Goal: Find specific page/section: Find specific page/section

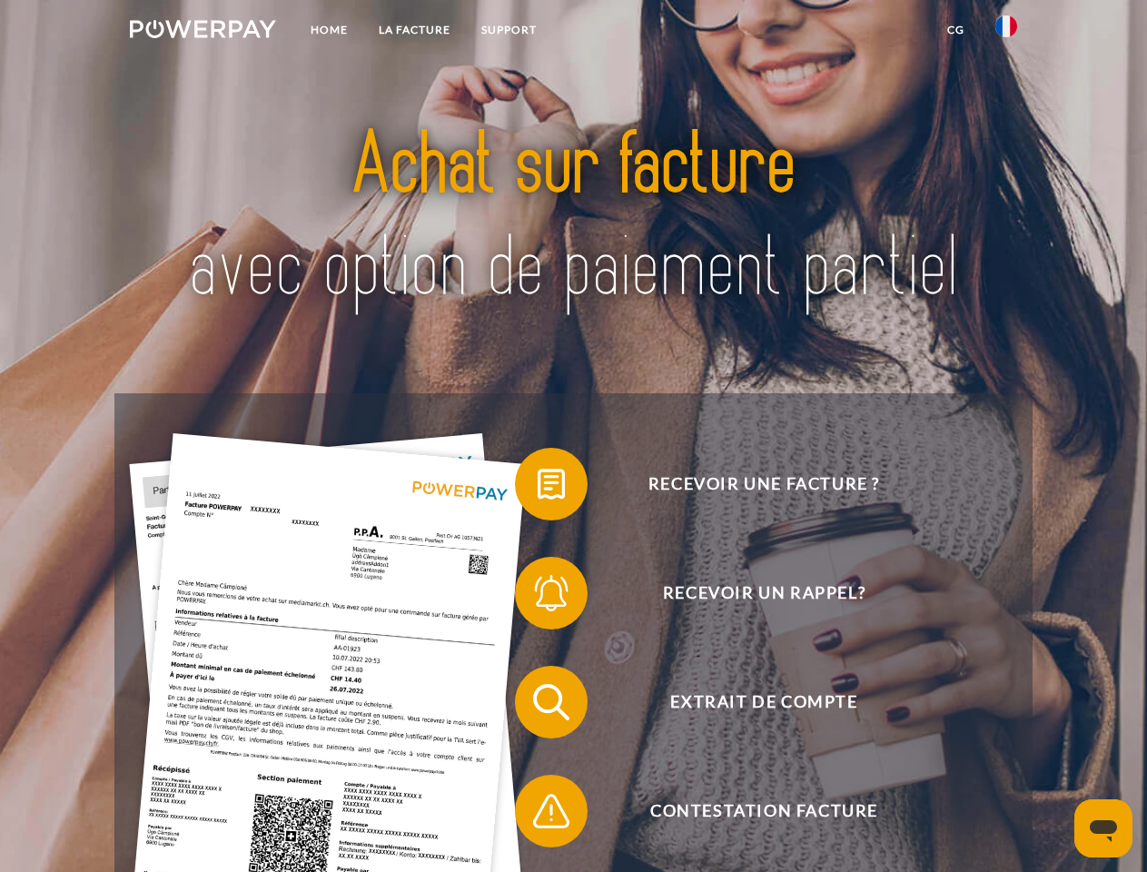
click at [202, 32] on img at bounding box center [203, 29] width 146 height 18
click at [1006, 32] on img at bounding box center [1006, 26] width 22 height 22
click at [955, 30] on link "CG" at bounding box center [956, 30] width 48 height 33
click at [538, 488] on span at bounding box center [524, 484] width 91 height 91
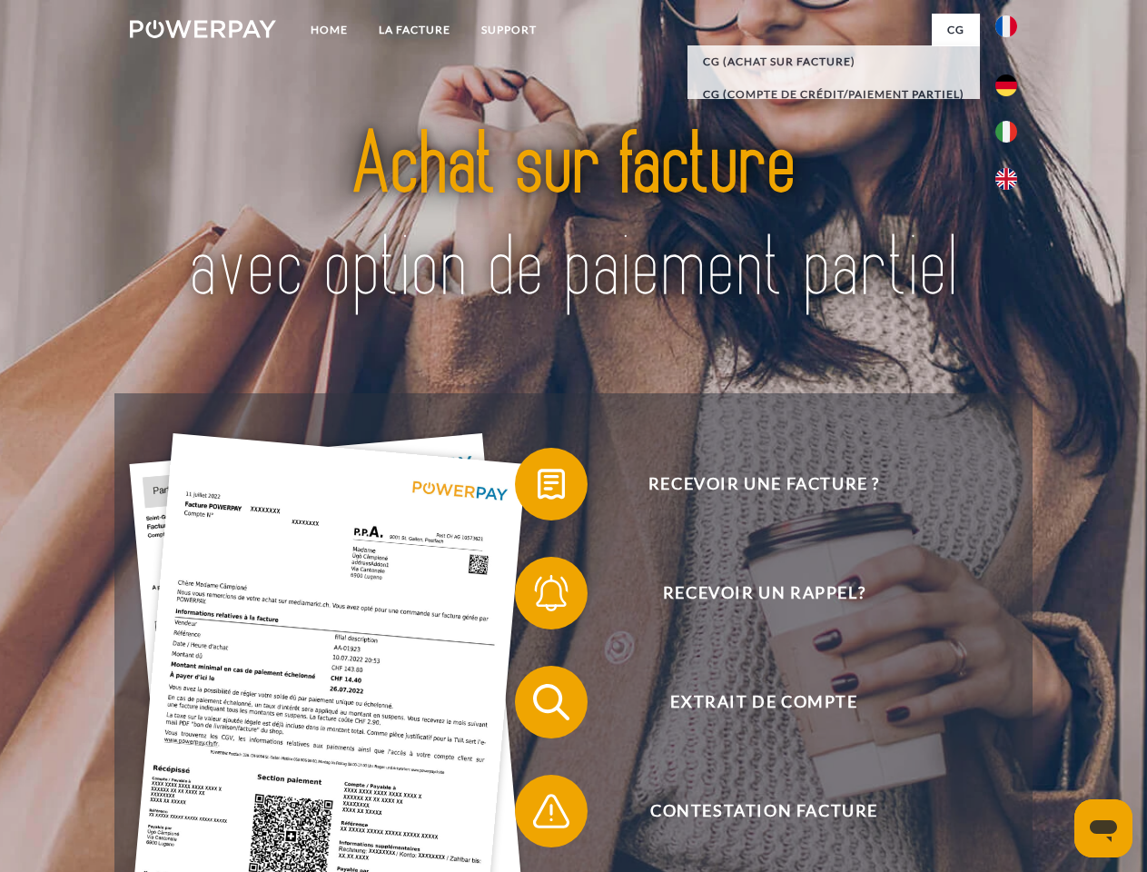
click at [538, 597] on span at bounding box center [524, 593] width 91 height 91
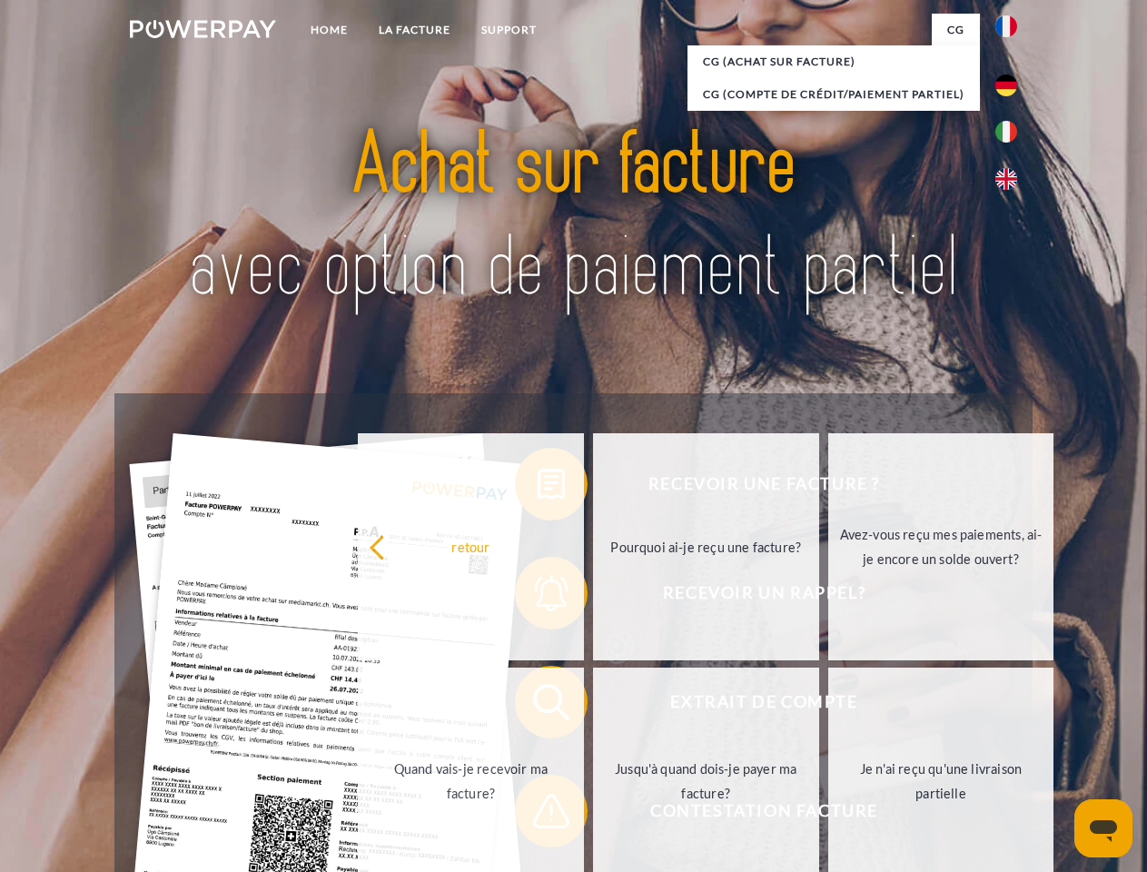
click at [593, 706] on link "Jusqu'à quand dois-je payer ma facture?" at bounding box center [706, 780] width 226 height 227
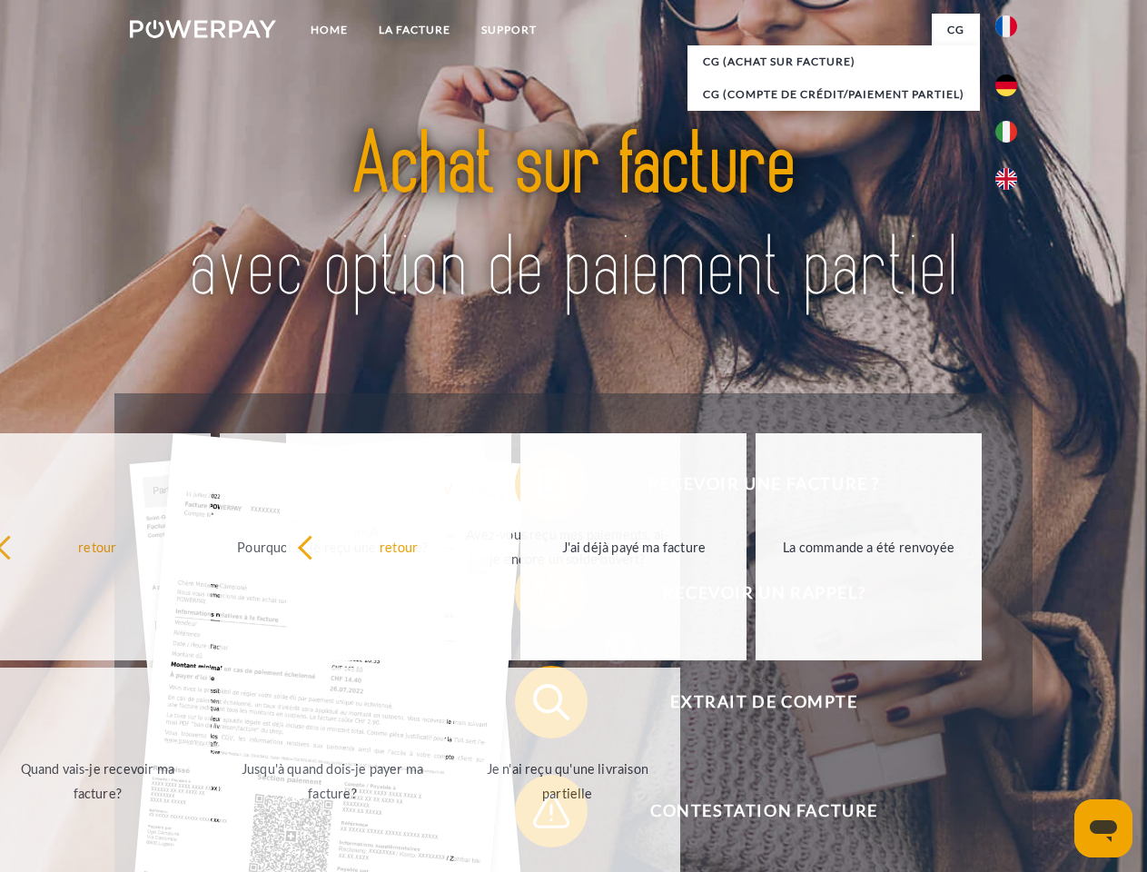
click at [538, 815] on span at bounding box center [524, 810] width 91 height 91
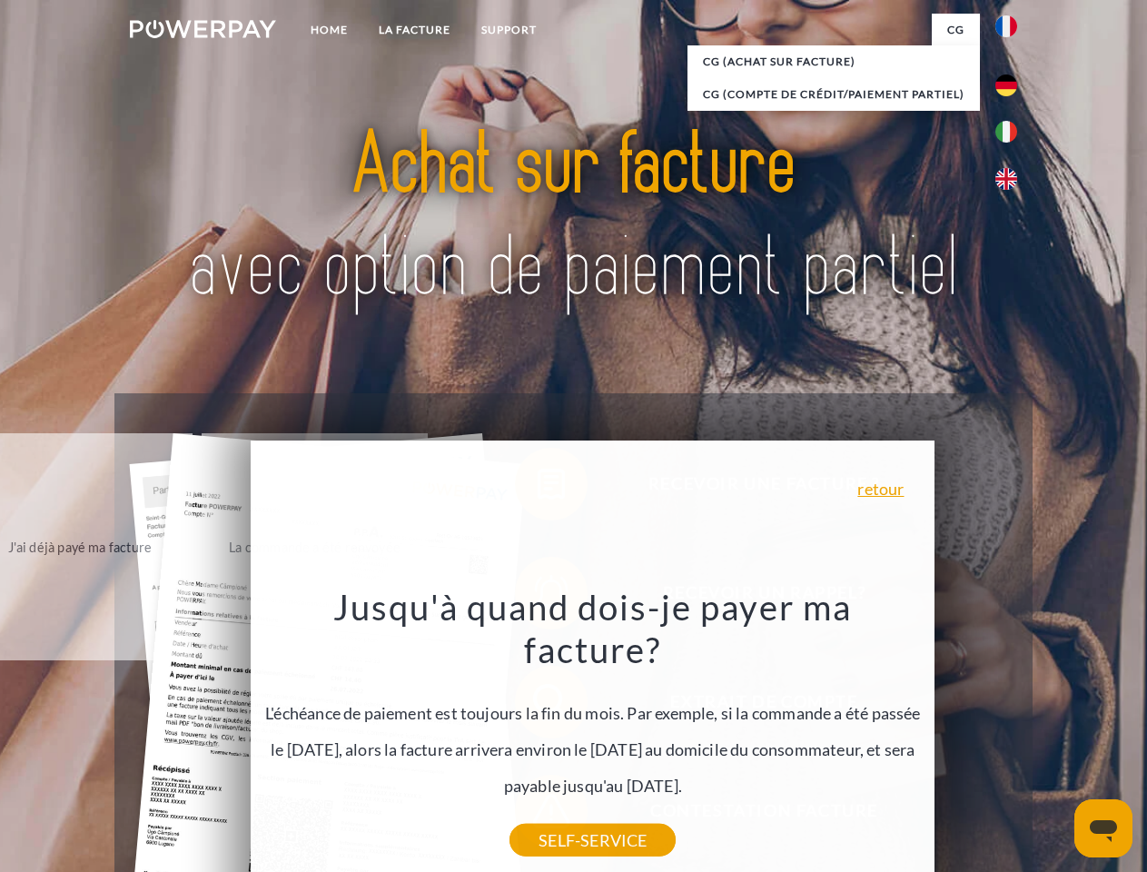
click at [1103, 828] on icon "Ouvrir la fenêtre de messagerie" at bounding box center [1103, 831] width 27 height 22
